Goal: Use online tool/utility: Use online tool/utility

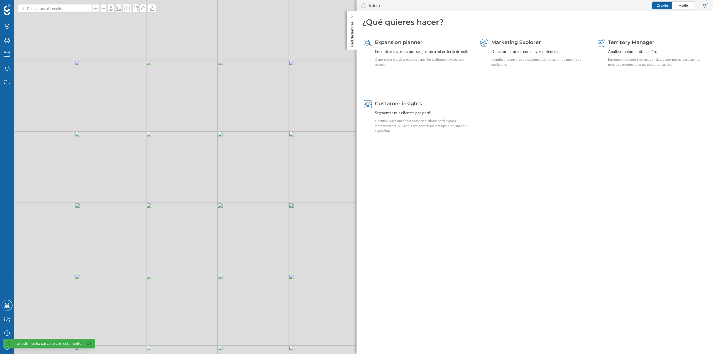
click at [353, 31] on p "Red de tiendas" at bounding box center [352, 32] width 6 height 27
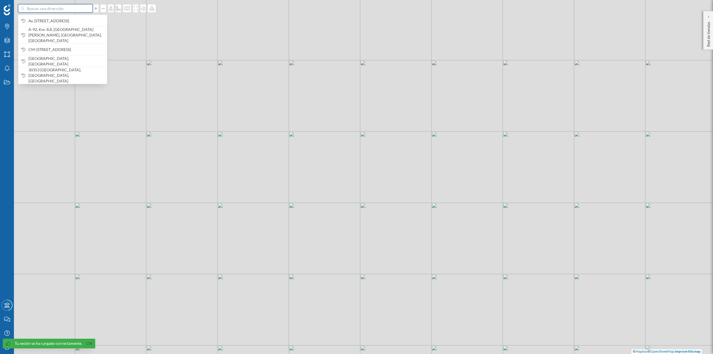
click at [49, 6] on input at bounding box center [55, 8] width 62 height 8
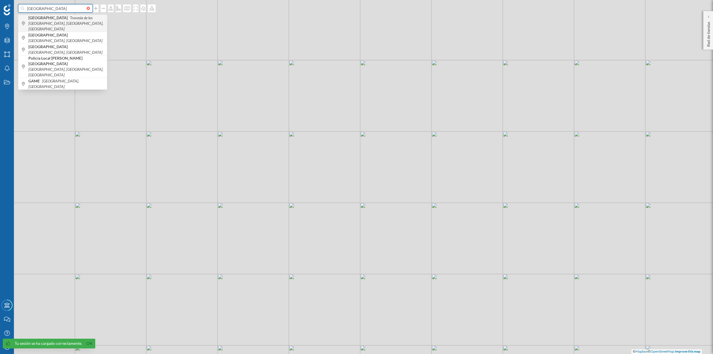
type input "[GEOGRAPHIC_DATA]"
click at [45, 19] on b "[GEOGRAPHIC_DATA]" at bounding box center [48, 17] width 41 height 5
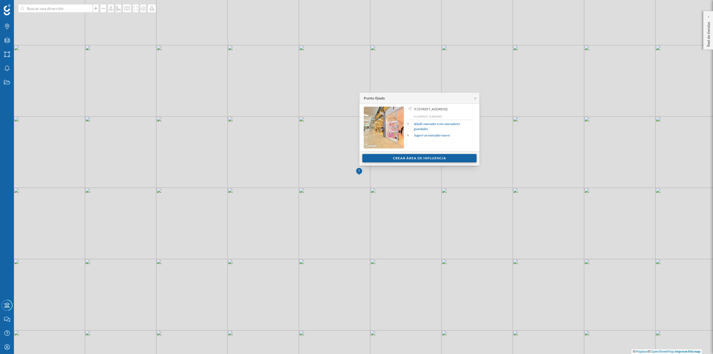
click at [356, 153] on div "Crear área de influencia" at bounding box center [419, 158] width 114 height 8
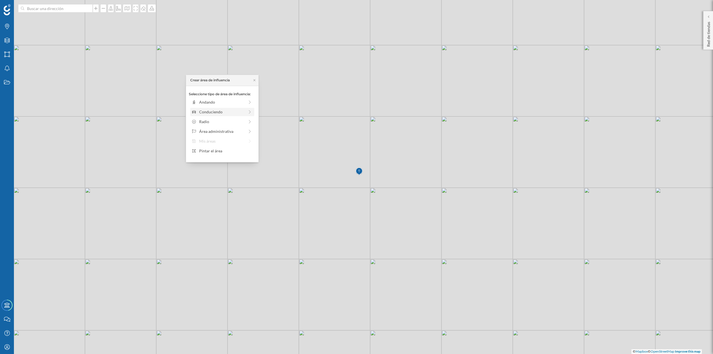
click at [234, 113] on div "Conduciendo" at bounding box center [221, 112] width 45 height 6
drag, startPoint x: 197, startPoint y: 109, endPoint x: 237, endPoint y: 109, distance: 39.5
click at [237, 109] on div at bounding box center [237, 110] width 6 height 6
click at [232, 151] on div "Crear área de influencia" at bounding box center [222, 151] width 67 height 8
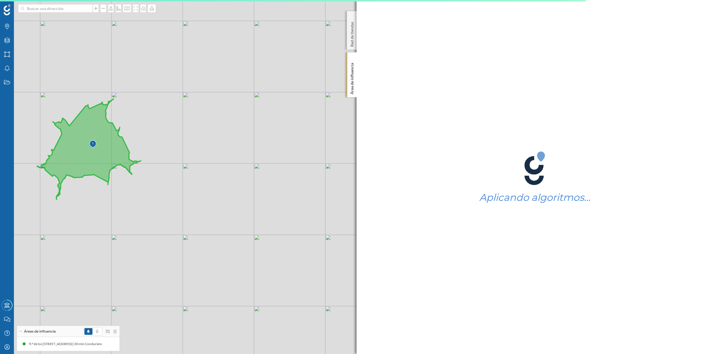
click at [92, 143] on img at bounding box center [92, 144] width 7 height 11
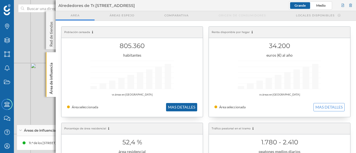
click at [172, 106] on button "MAS DETALLES" at bounding box center [181, 107] width 31 height 8
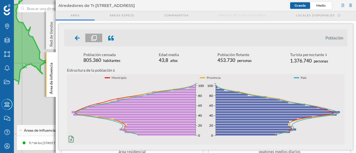
click at [72, 39] on div at bounding box center [77, 38] width 16 height 9
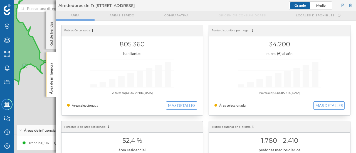
scroll to position [2, 0]
click at [51, 78] on p "Área de influencia" at bounding box center [51, 78] width 6 height 34
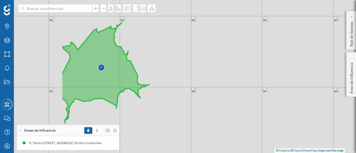
drag, startPoint x: 85, startPoint y: 64, endPoint x: 185, endPoint y: 88, distance: 102.7
click at [185, 88] on div "© Mapbox © OpenStreetMap Improve this map" at bounding box center [178, 76] width 356 height 153
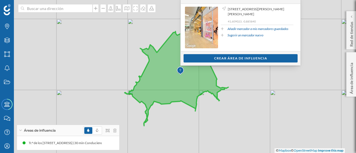
click at [221, 54] on div "Crear área de influencia" at bounding box center [241, 58] width 59 height 8
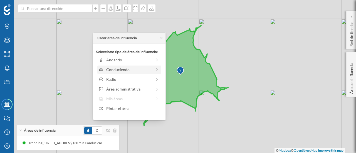
click at [146, 70] on div "Conduciendo" at bounding box center [128, 70] width 45 height 6
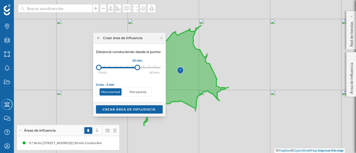
drag, startPoint x: 104, startPoint y: 66, endPoint x: 137, endPoint y: 66, distance: 33.1
click at [137, 66] on div at bounding box center [138, 68] width 6 height 6
click at [136, 107] on div "Crear área de influencia" at bounding box center [129, 109] width 67 height 8
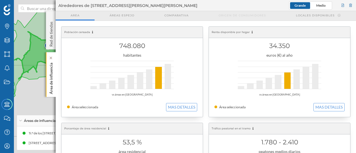
click at [52, 80] on p "Área de influencia" at bounding box center [51, 78] width 6 height 34
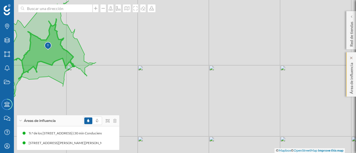
click at [353, 79] on p "Área de influencia" at bounding box center [352, 77] width 6 height 33
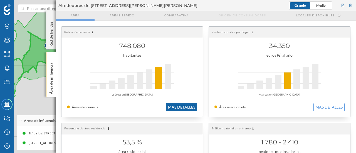
click at [172, 109] on button "MAS DETALLES" at bounding box center [181, 107] width 31 height 8
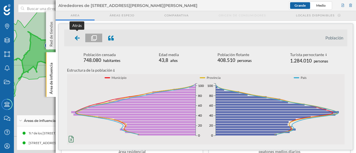
click at [76, 35] on icon at bounding box center [77, 38] width 5 height 6
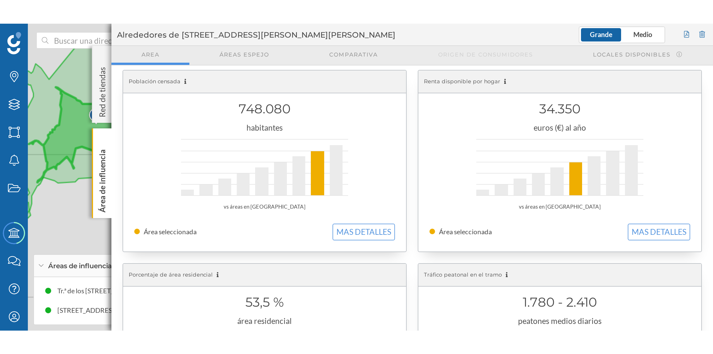
scroll to position [4, 0]
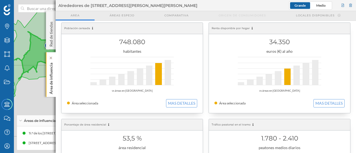
click at [53, 77] on p "Área de influencia" at bounding box center [51, 78] width 6 height 34
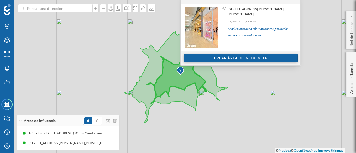
click at [198, 57] on div "Crear área de influencia" at bounding box center [241, 58] width 114 height 8
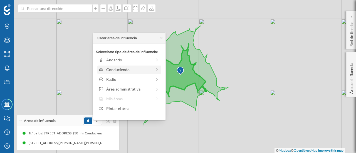
click at [119, 70] on div "Conduciendo" at bounding box center [128, 70] width 45 height 6
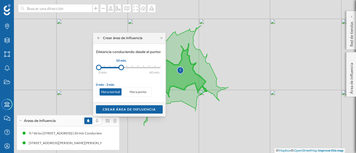
drag, startPoint x: 104, startPoint y: 67, endPoint x: 121, endPoint y: 65, distance: 17.6
click at [121, 65] on div at bounding box center [122, 68] width 6 height 6
click at [125, 109] on div "Crear área de influencia" at bounding box center [129, 109] width 67 height 8
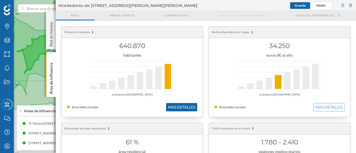
click at [186, 107] on button "MAS DETALLES" at bounding box center [181, 107] width 31 height 8
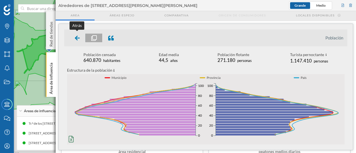
click at [78, 38] on icon at bounding box center [77, 38] width 5 height 5
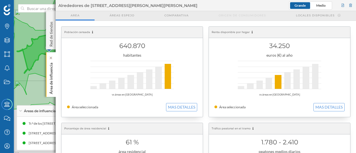
click at [52, 74] on p "Área de influencia" at bounding box center [51, 78] width 6 height 34
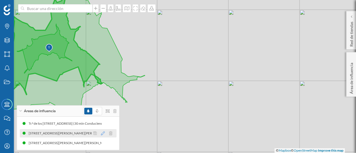
click at [103, 133] on icon at bounding box center [103, 134] width 4 height 4
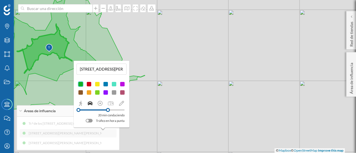
click at [88, 93] on div at bounding box center [89, 93] width 6 height 6
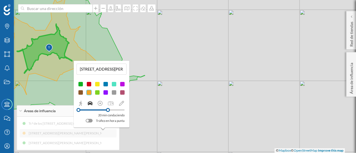
click at [106, 141] on div "Tr.[GEOGRAPHIC_DATA][STREET_ADDRESS][GEOGRAPHIC_DATA] (30 min Conduciendo) [GEO…" at bounding box center [68, 134] width 97 height 28
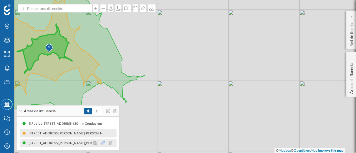
click at [102, 145] on icon at bounding box center [103, 143] width 4 height 4
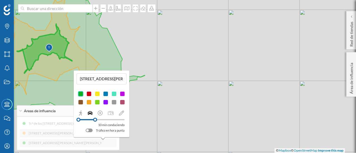
click at [88, 94] on div at bounding box center [89, 94] width 6 height 6
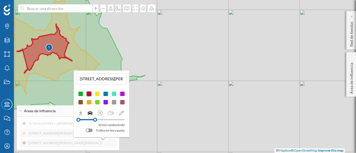
click at [157, 61] on div "© Mapbox © OpenStreetMap Improve this map" at bounding box center [178, 76] width 356 height 153
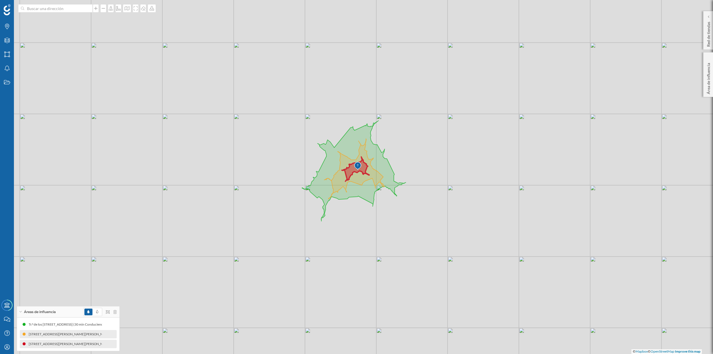
drag, startPoint x: 196, startPoint y: 165, endPoint x: 272, endPoint y: 179, distance: 77.6
click at [272, 153] on div "© Mapbox © OpenStreetMap Improve this map" at bounding box center [356, 177] width 713 height 354
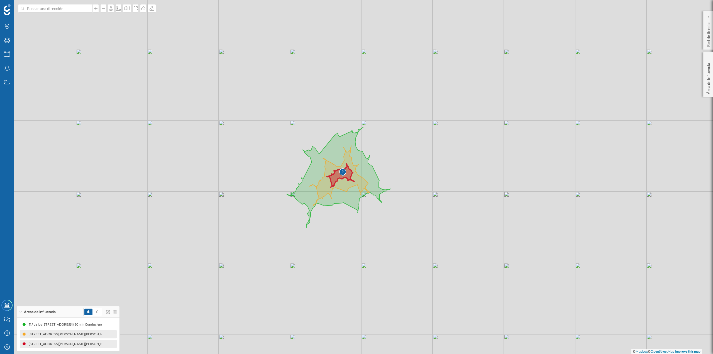
click at [356, 105] on div "© Mapbox © OpenStreetMap Improve this map" at bounding box center [356, 177] width 713 height 354
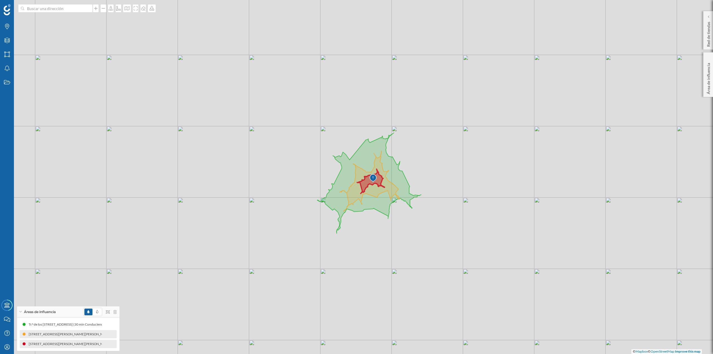
drag, startPoint x: 385, startPoint y: 121, endPoint x: 424, endPoint y: 124, distance: 39.1
click at [356, 124] on div "© Mapbox © OpenStreetMap Improve this map" at bounding box center [356, 177] width 713 height 354
